Goal: Task Accomplishment & Management: Manage account settings

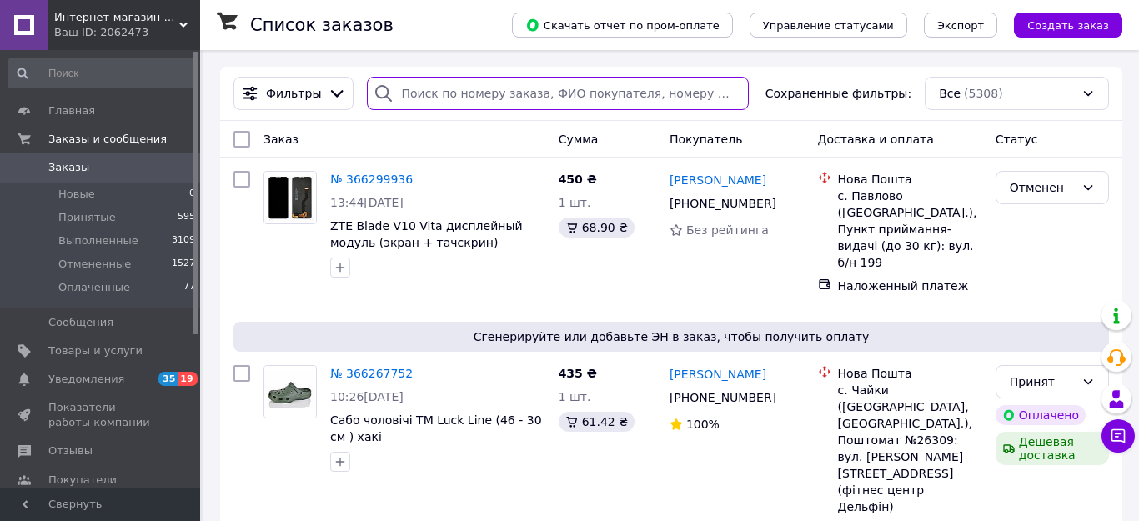
click at [443, 88] on input "search" at bounding box center [558, 93] width 382 height 33
click at [443, 90] on input "search" at bounding box center [558, 93] width 382 height 33
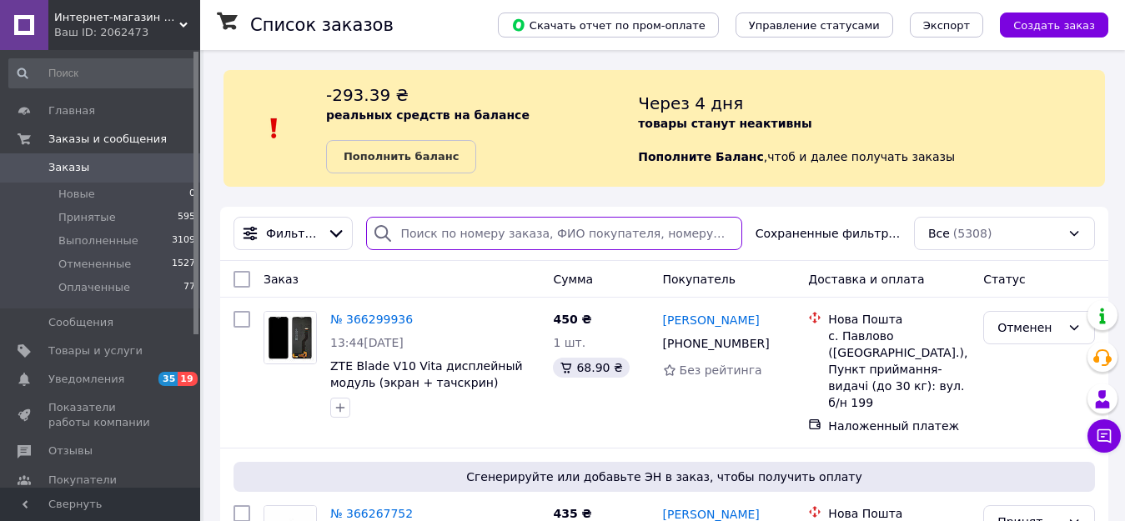
paste input "366267752"
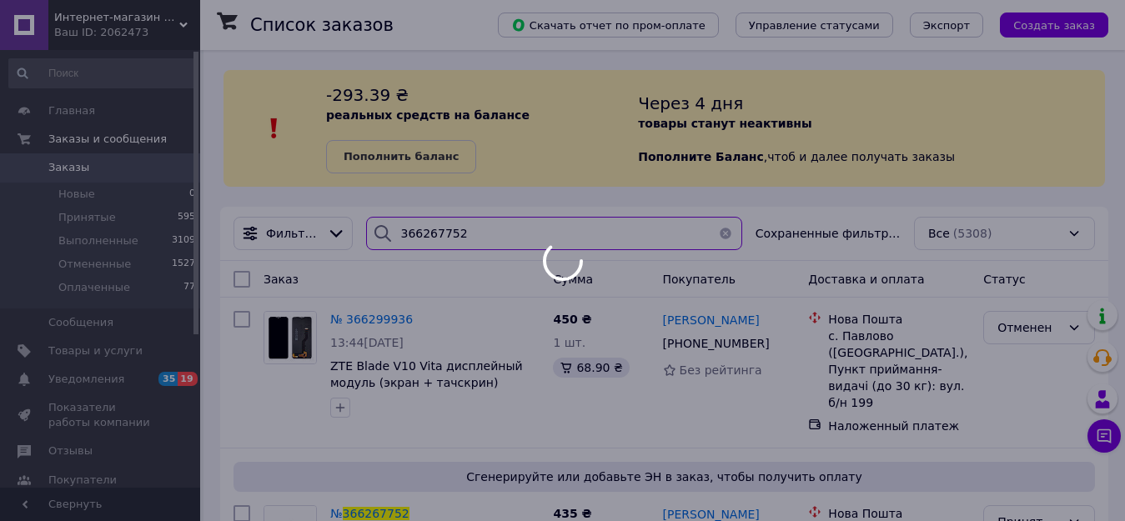
type input "366267752"
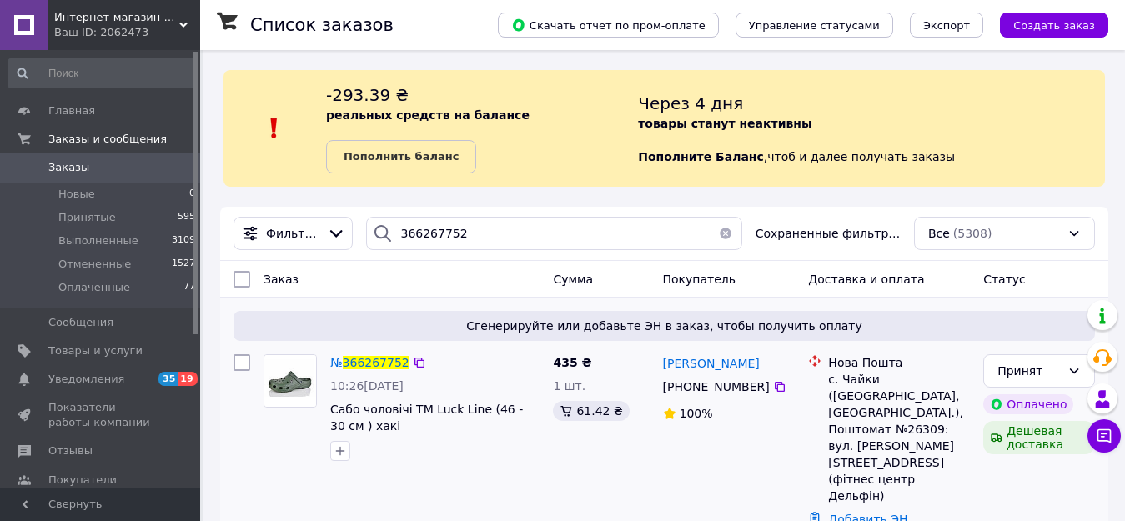
click at [379, 357] on span "366267752" at bounding box center [376, 362] width 67 height 13
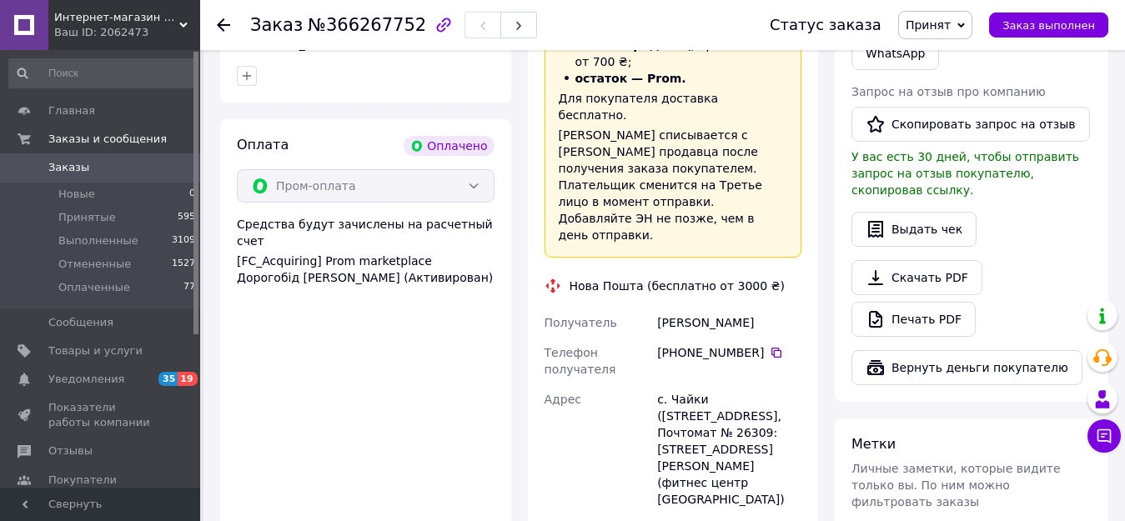
scroll to position [750, 0]
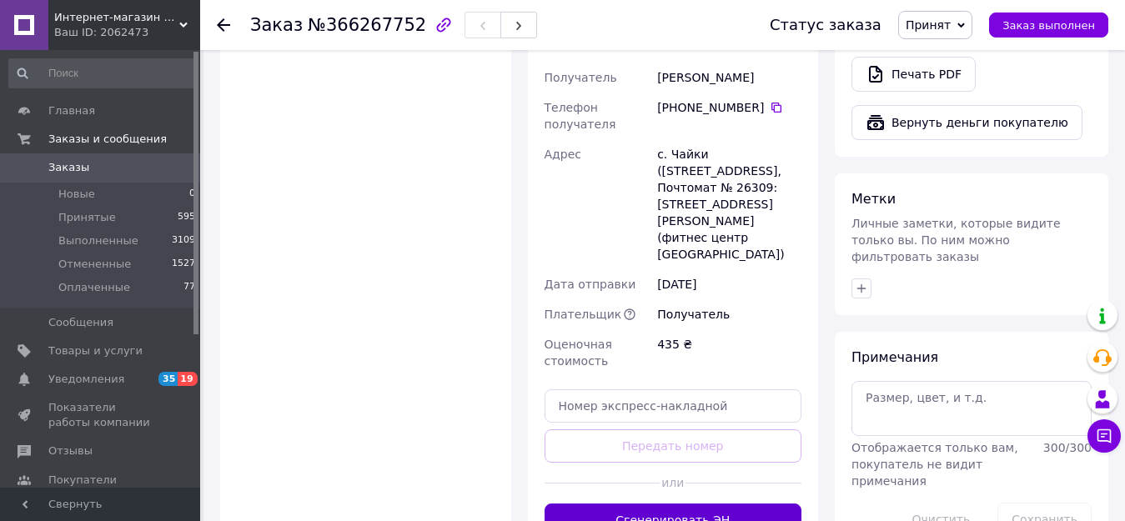
click at [674, 504] on button "Сгенерировать ЭН" at bounding box center [673, 520] width 258 height 33
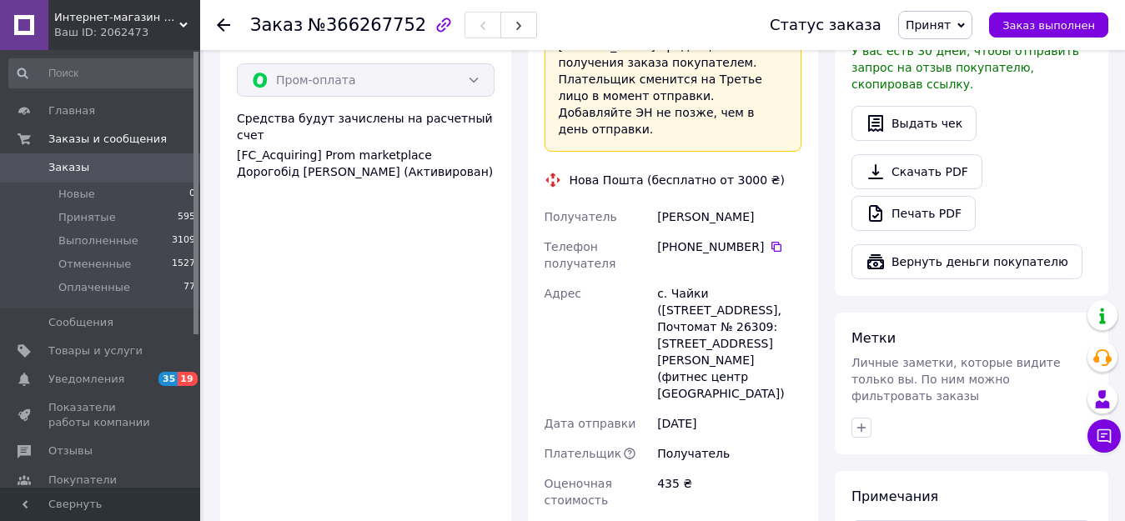
scroll to position [584, 0]
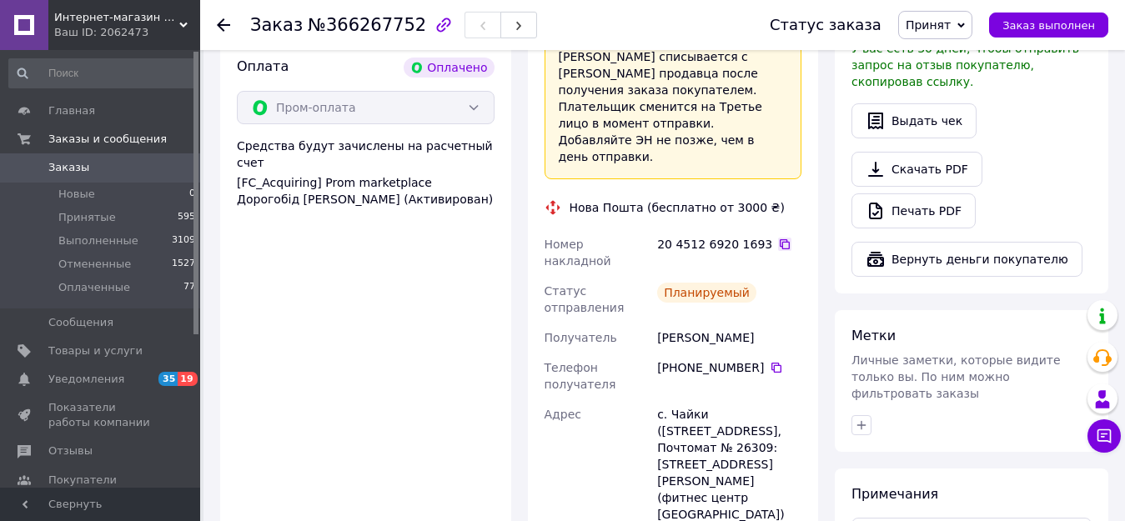
click at [780, 239] on icon at bounding box center [785, 244] width 10 height 10
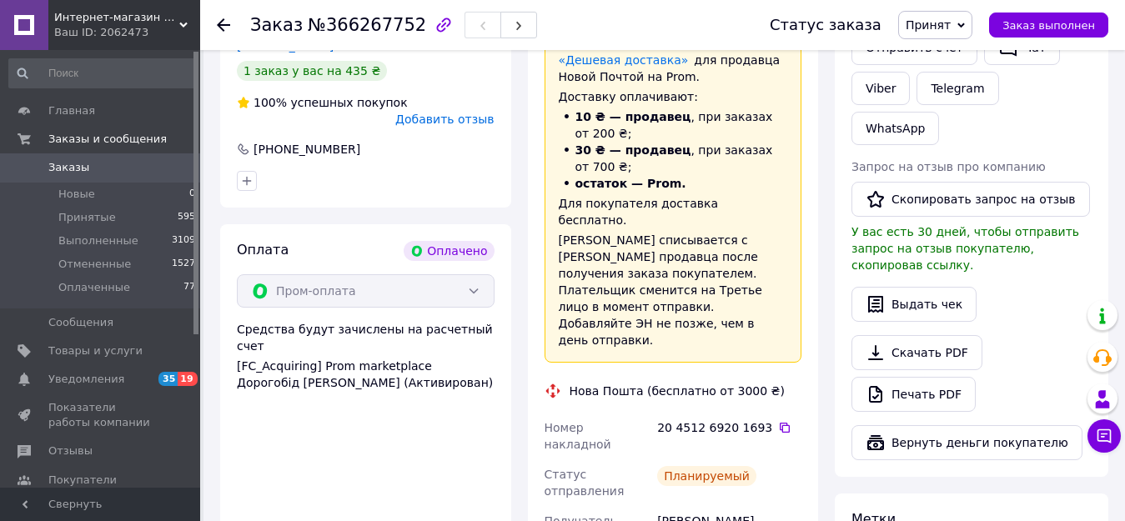
scroll to position [167, 0]
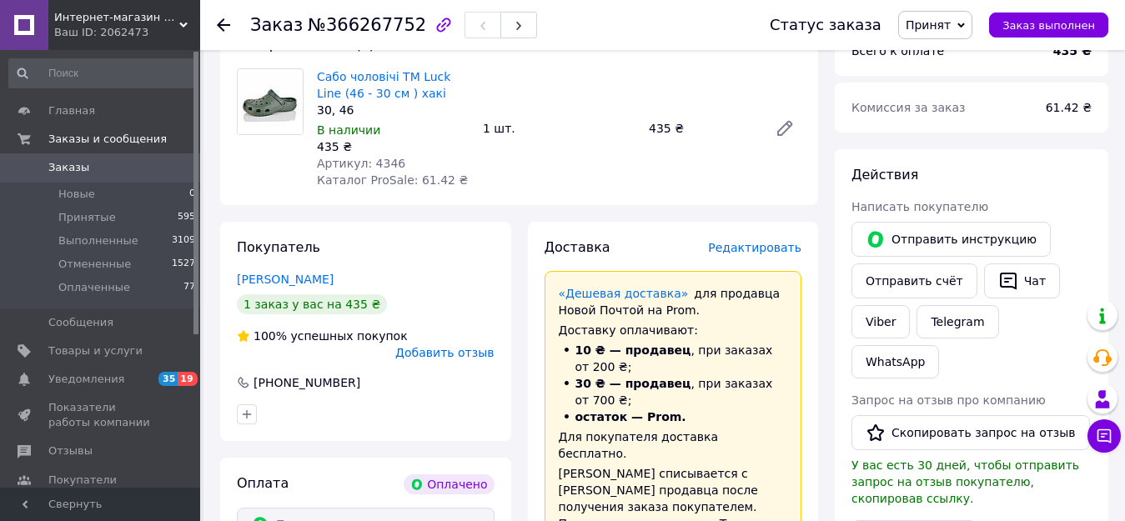
click at [230, 23] on div at bounding box center [233, 25] width 33 height 50
click at [225, 22] on icon at bounding box center [223, 24] width 13 height 13
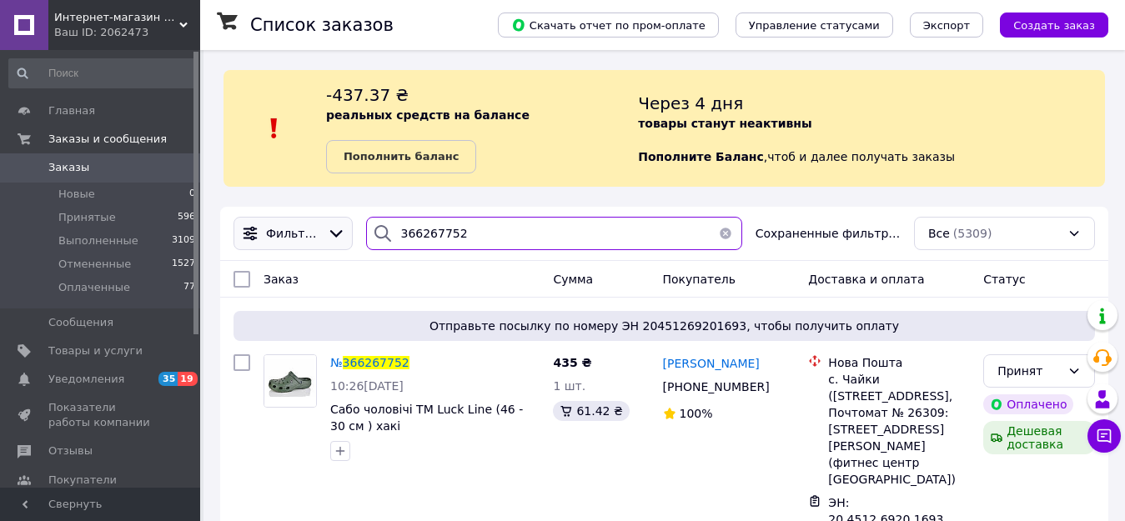
drag, startPoint x: 473, startPoint y: 240, endPoint x: 255, endPoint y: 221, distance: 218.5
click at [255, 221] on div "Фильтры 366267752 Сохраненные фильтры: Все (5309)" at bounding box center [664, 233] width 875 height 33
paste input "338864"
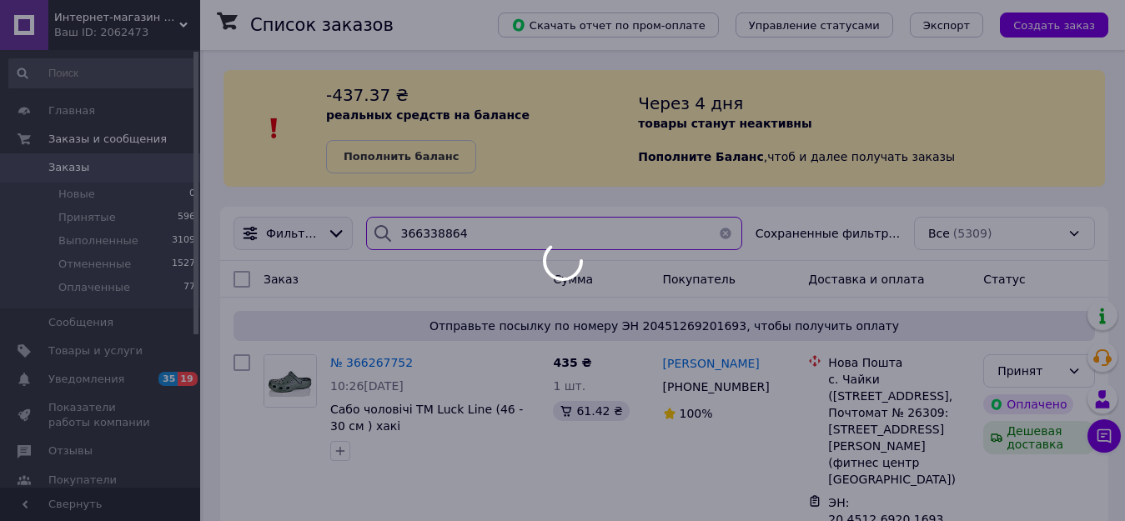
type input "366338864"
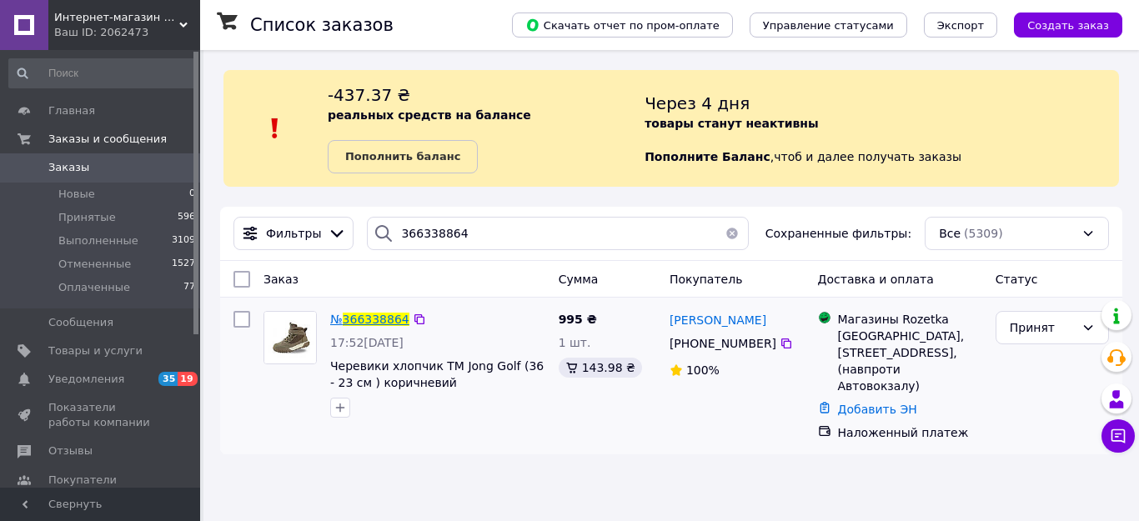
click at [361, 315] on span "366338864" at bounding box center [376, 319] width 67 height 13
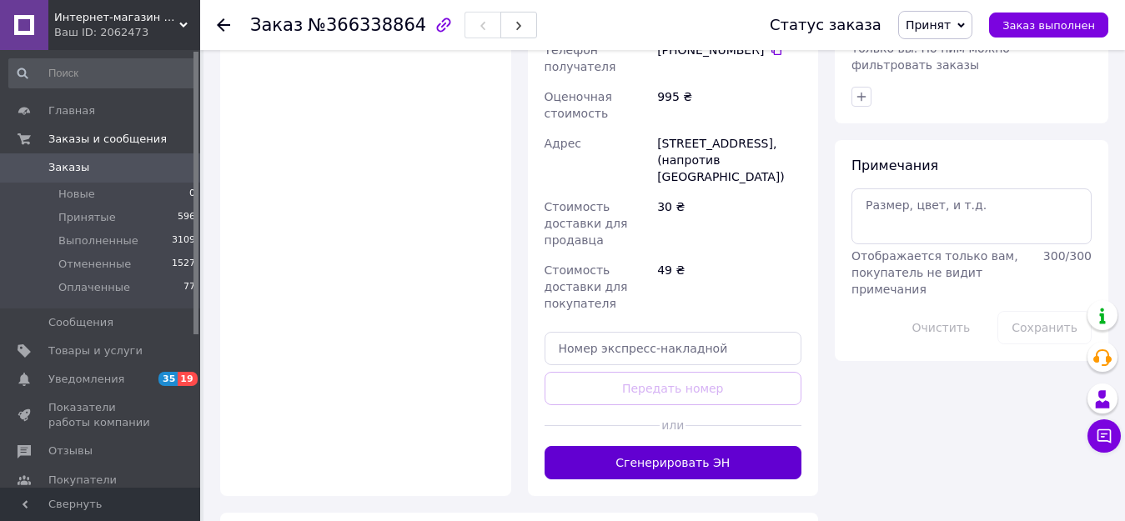
click at [714, 446] on button "Сгенерировать ЭН" at bounding box center [673, 462] width 258 height 33
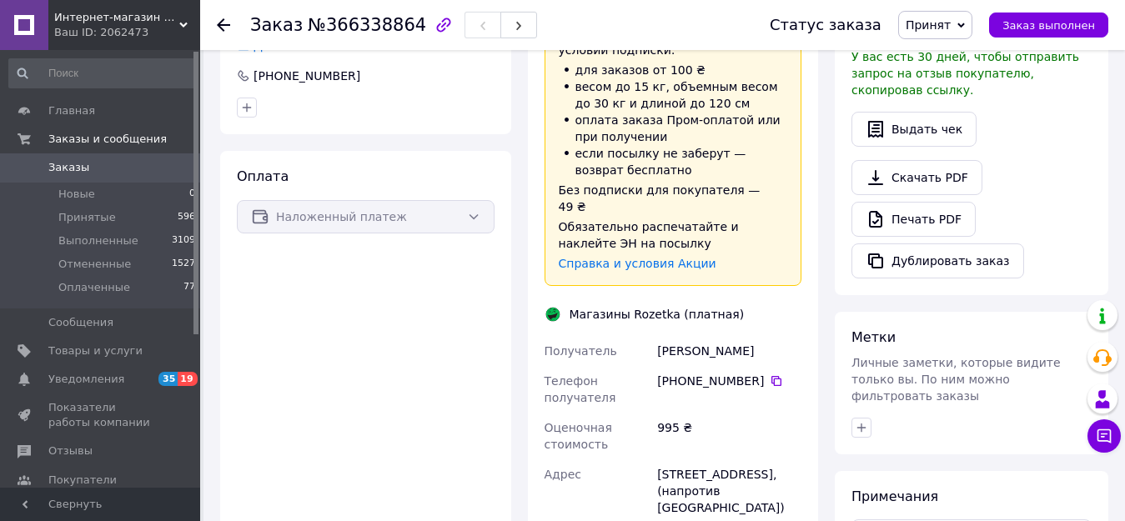
scroll to position [500, 0]
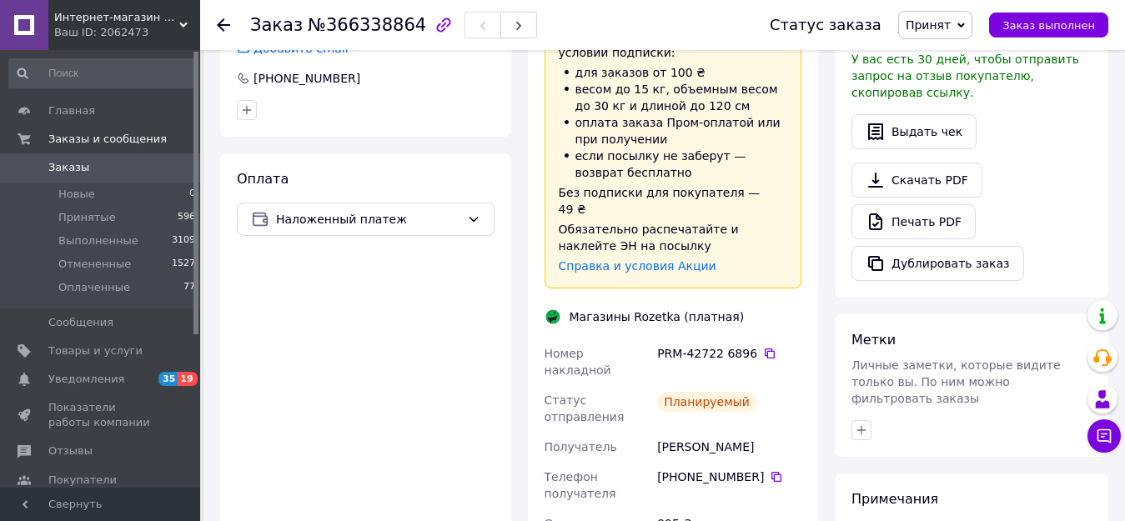
click at [749, 345] on div "PRM-42722 6896" at bounding box center [729, 353] width 144 height 17
click at [763, 347] on icon at bounding box center [769, 353] width 13 height 13
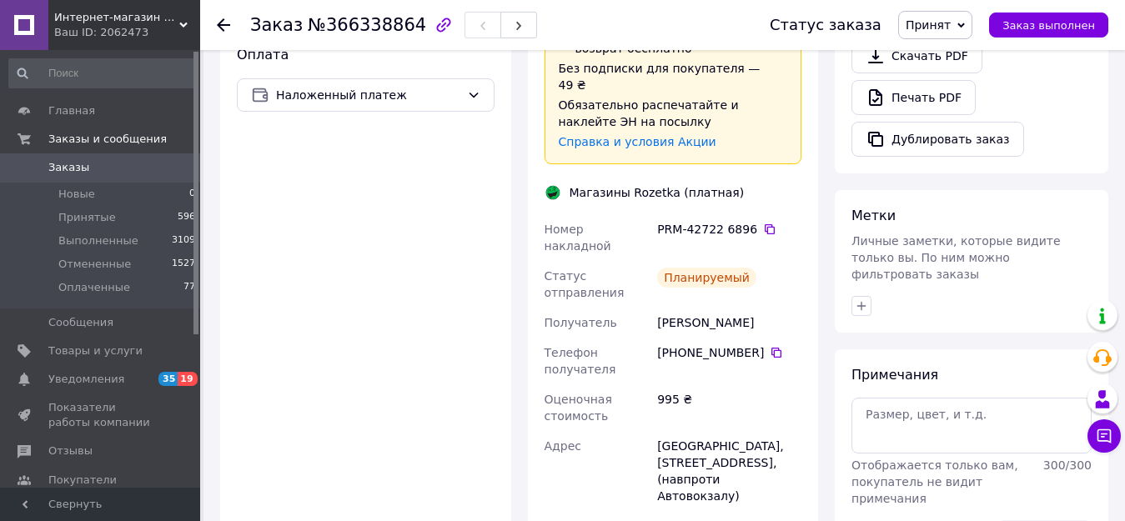
scroll to position [750, 0]
